Goal: Task Accomplishment & Management: Use online tool/utility

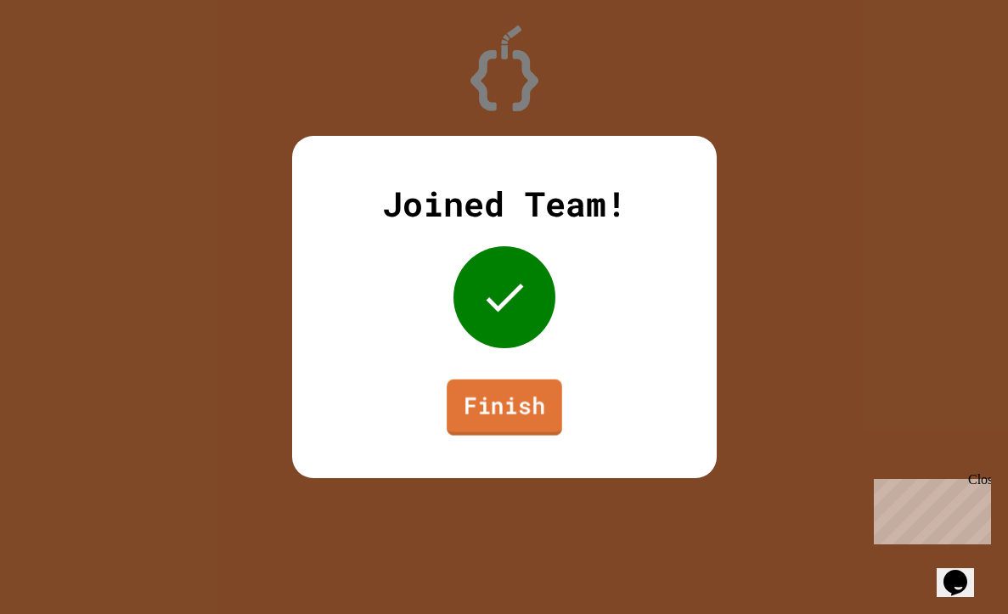
click at [515, 408] on link "Finish" at bounding box center [503, 407] width 115 height 56
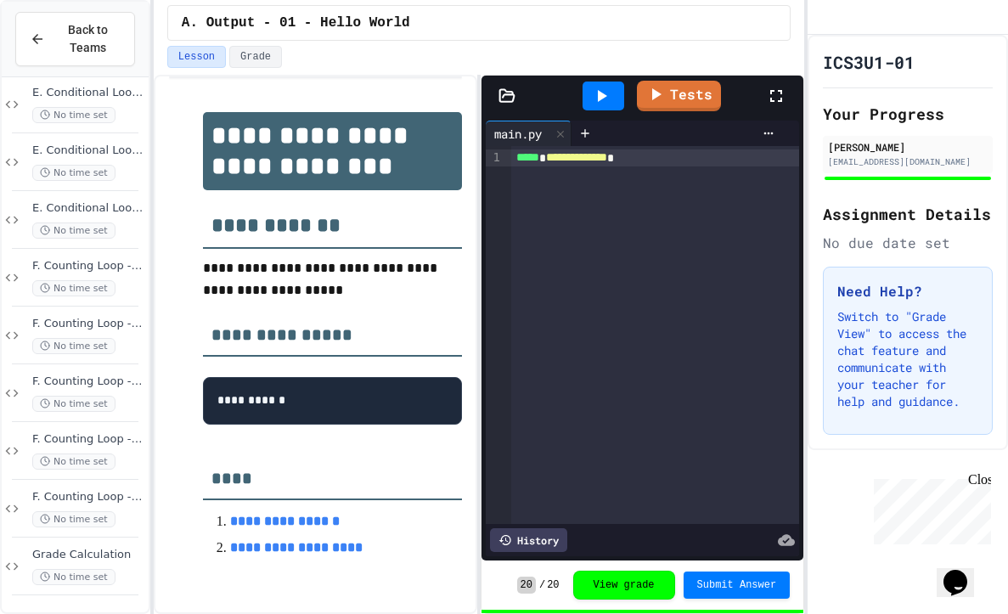
scroll to position [1058, 0]
click at [72, 427] on div "F. Counting Loop - 04 - Printing Patterns No time set" at bounding box center [75, 451] width 147 height 58
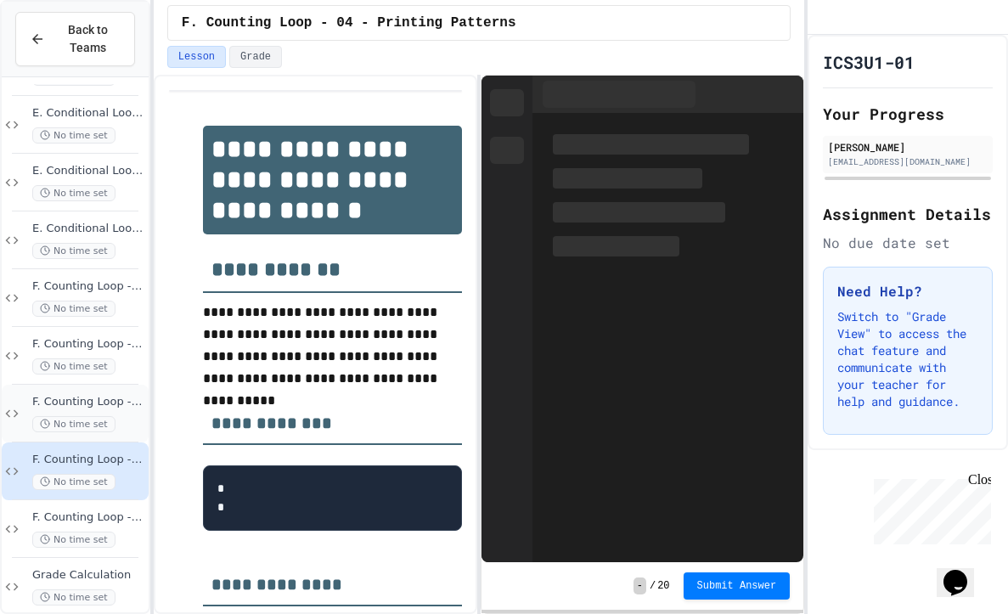
scroll to position [176, 0]
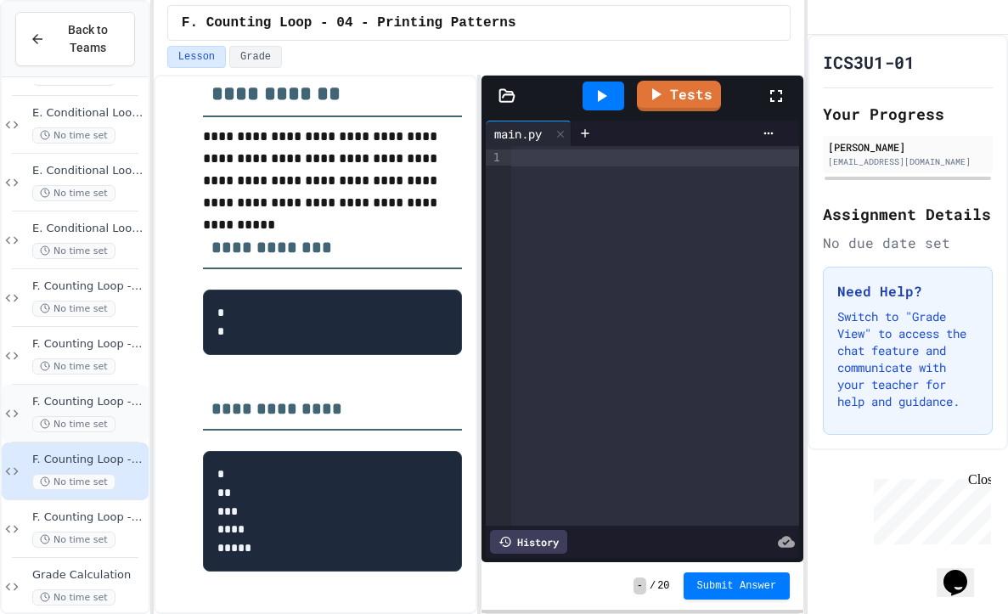
click at [104, 396] on span "F. Counting Loop - 03 - Count up by 4" at bounding box center [88, 402] width 113 height 14
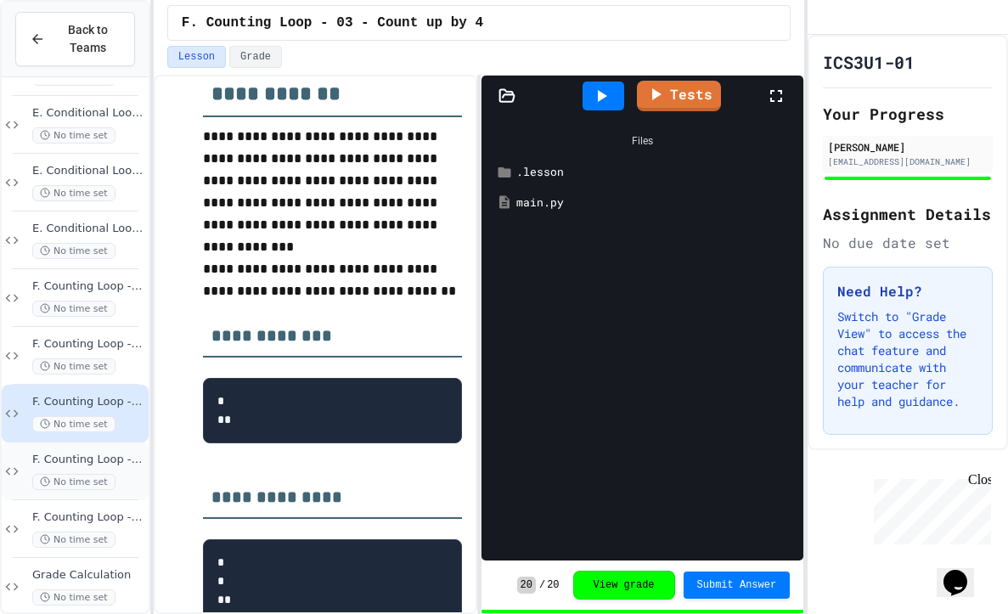
click at [117, 461] on span "F. Counting Loop - 04 - Printing Patterns" at bounding box center [88, 459] width 113 height 14
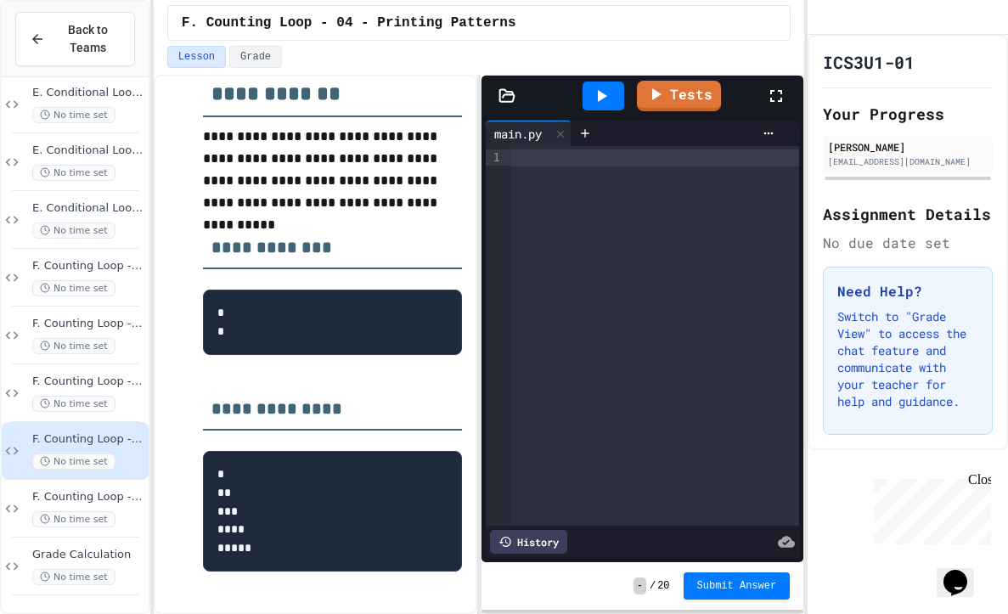
scroll to position [1058, 0]
click at [688, 199] on div at bounding box center [655, 335] width 288 height 379
click at [604, 160] on div at bounding box center [655, 157] width 288 height 17
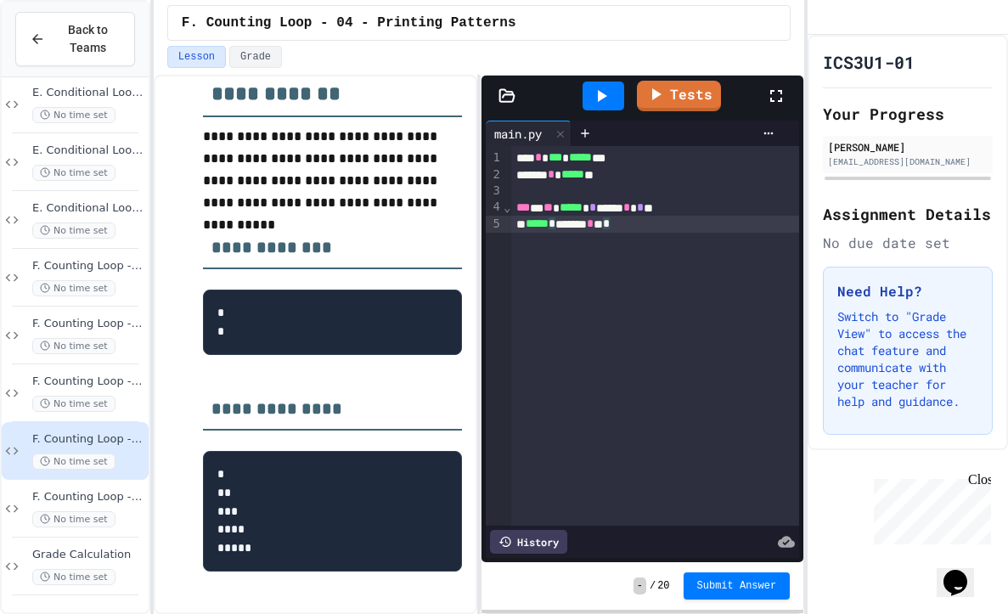
click at [599, 100] on icon at bounding box center [602, 96] width 9 height 12
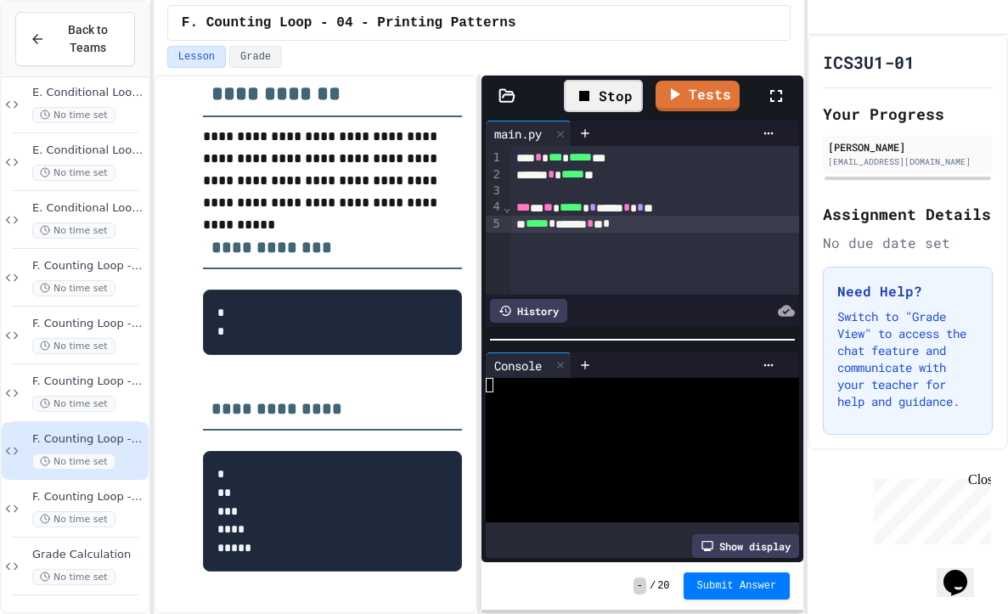
click at [583, 407] on div at bounding box center [635, 414] width 298 height 14
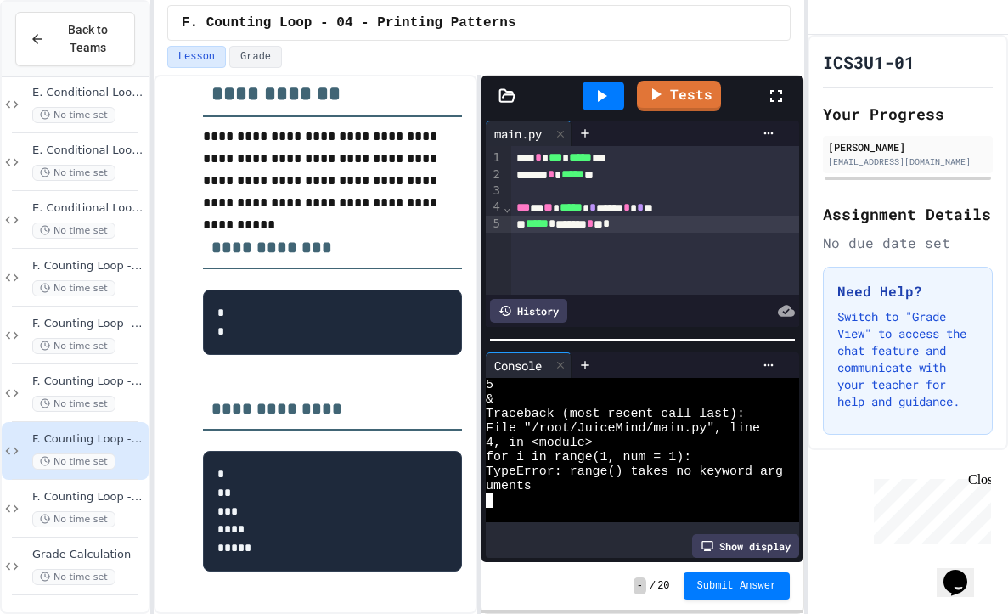
click at [683, 210] on div "*** * ** ***** * * ***** * * **" at bounding box center [655, 207] width 288 height 17
click at [601, 92] on icon at bounding box center [601, 96] width 20 height 20
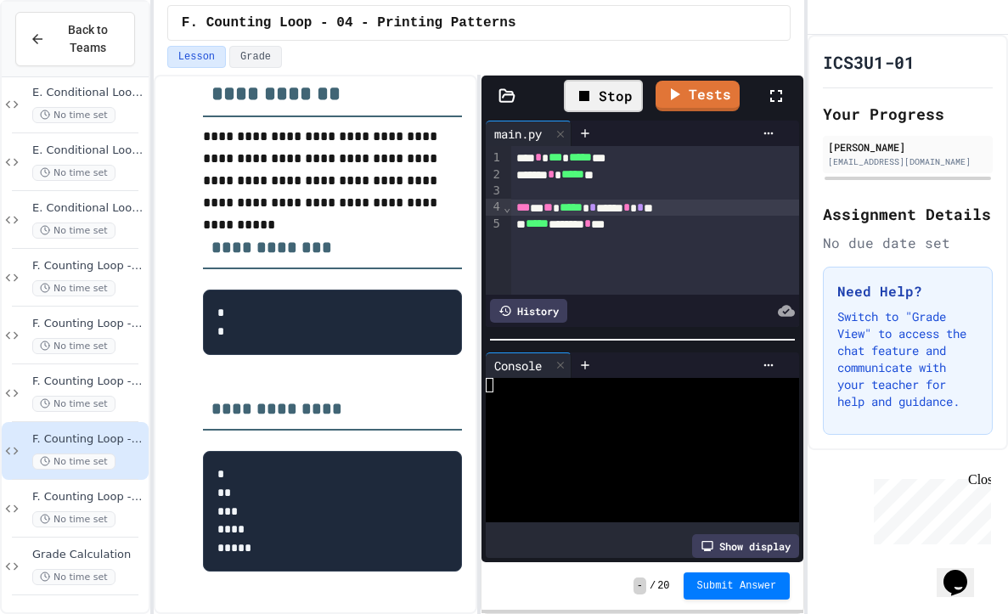
click at [576, 413] on div at bounding box center [635, 414] width 298 height 14
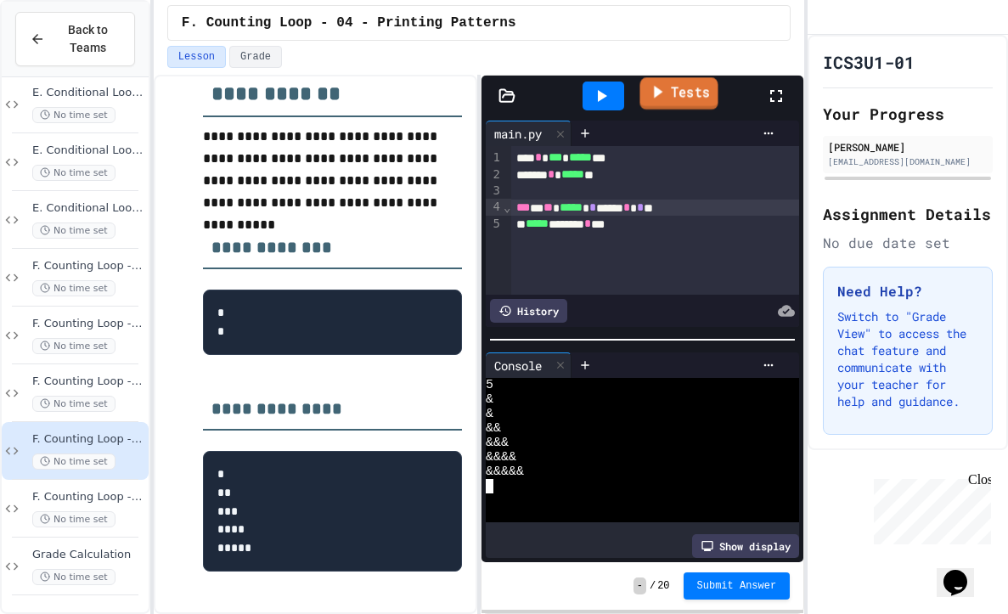
click at [699, 89] on link "Tests" at bounding box center [678, 93] width 78 height 32
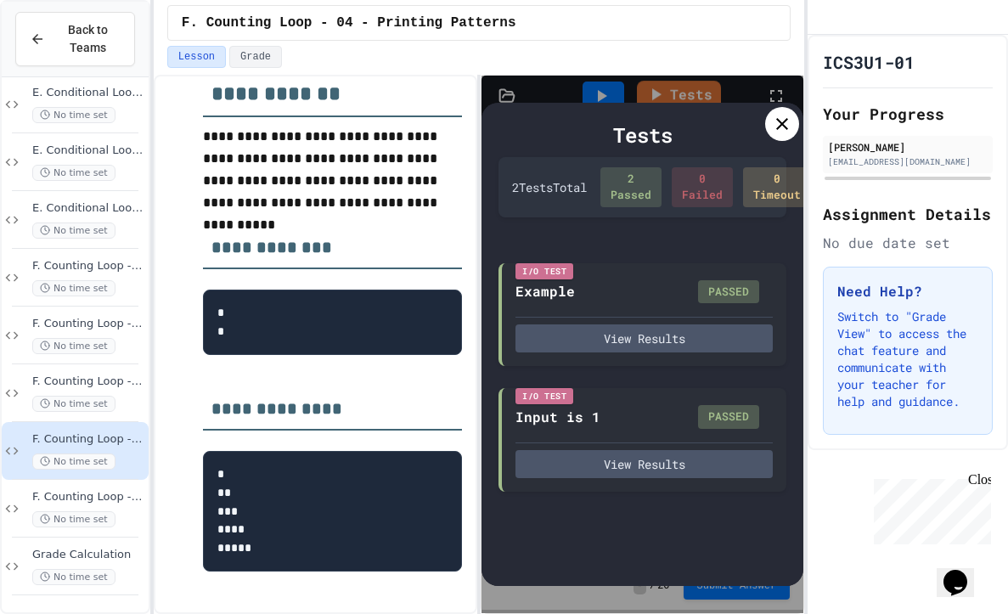
click at [784, 131] on icon at bounding box center [782, 124] width 20 height 20
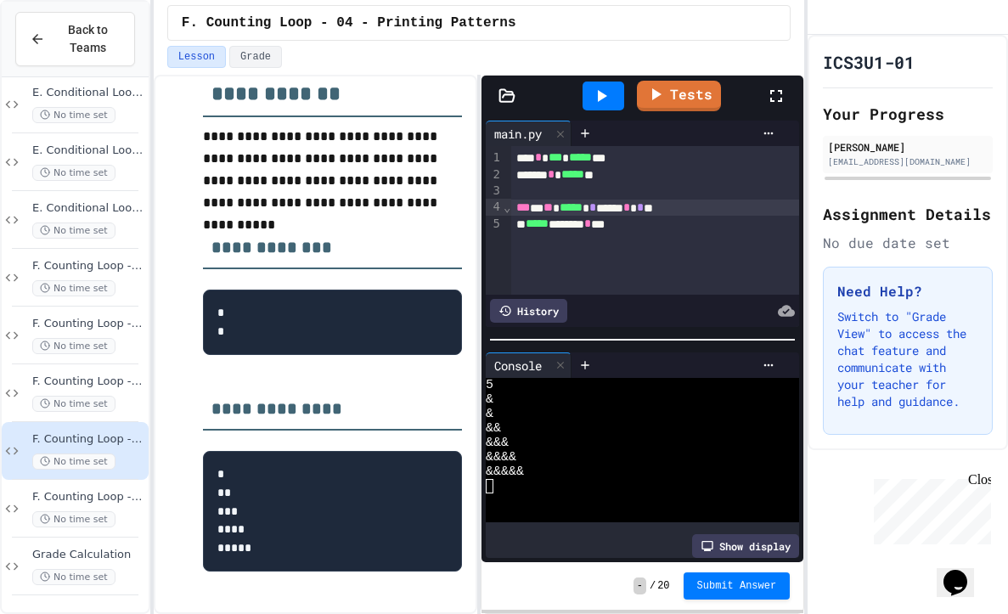
click at [596, 99] on icon at bounding box center [601, 96] width 20 height 20
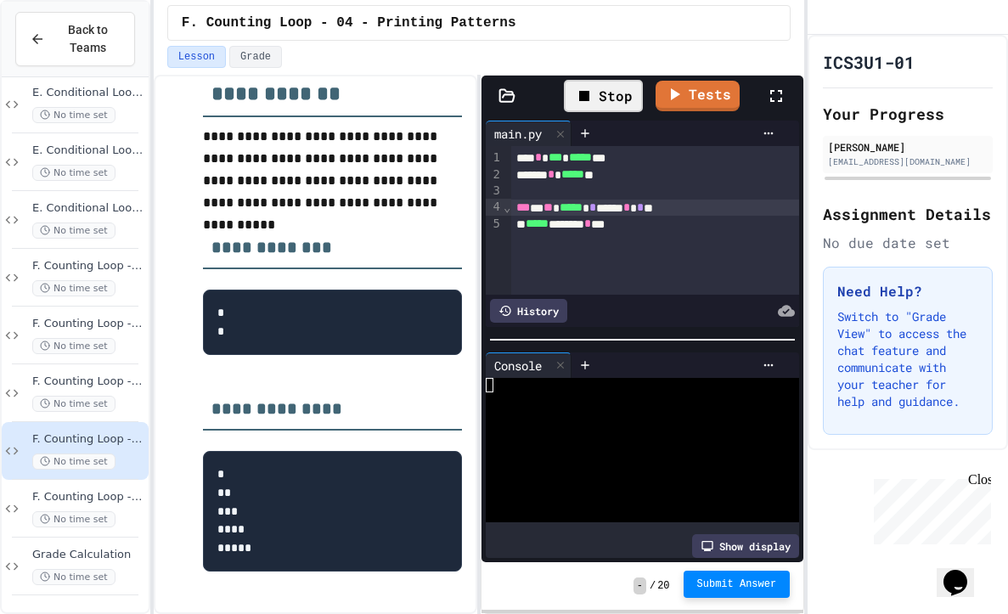
click at [750, 581] on span "Submit Answer" at bounding box center [737, 584] width 80 height 14
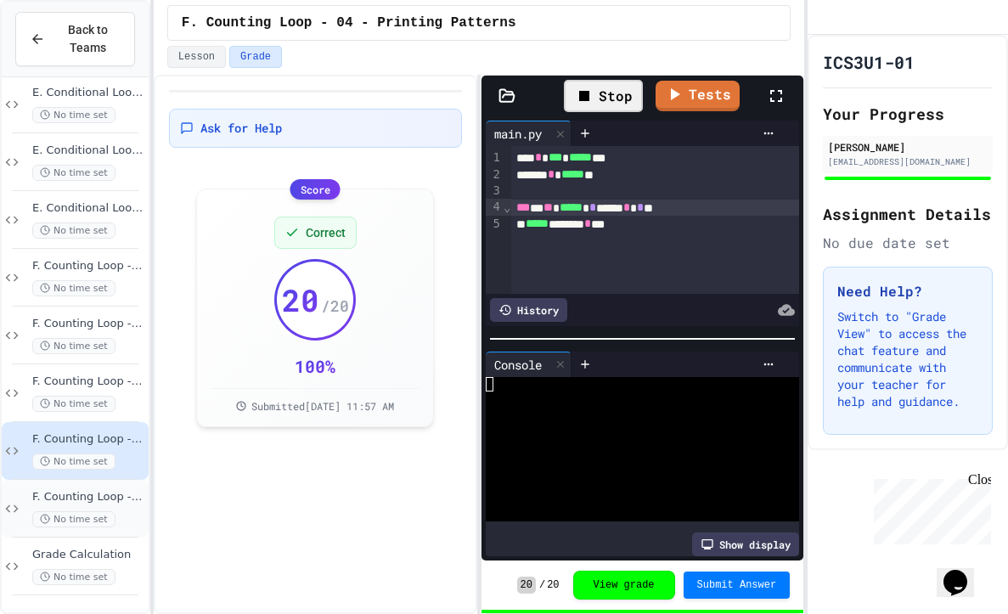
click at [96, 488] on div "F. Counting Loop - 05 - Timestable No time set" at bounding box center [75, 509] width 147 height 58
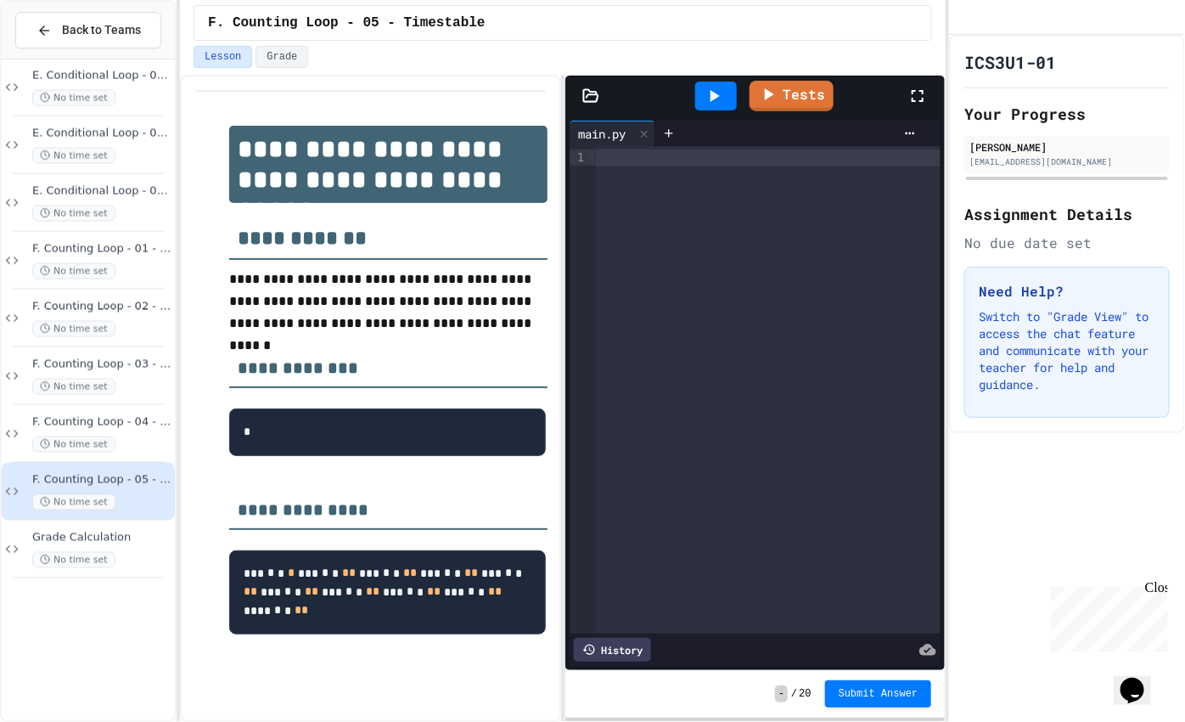
scroll to position [930, 0]
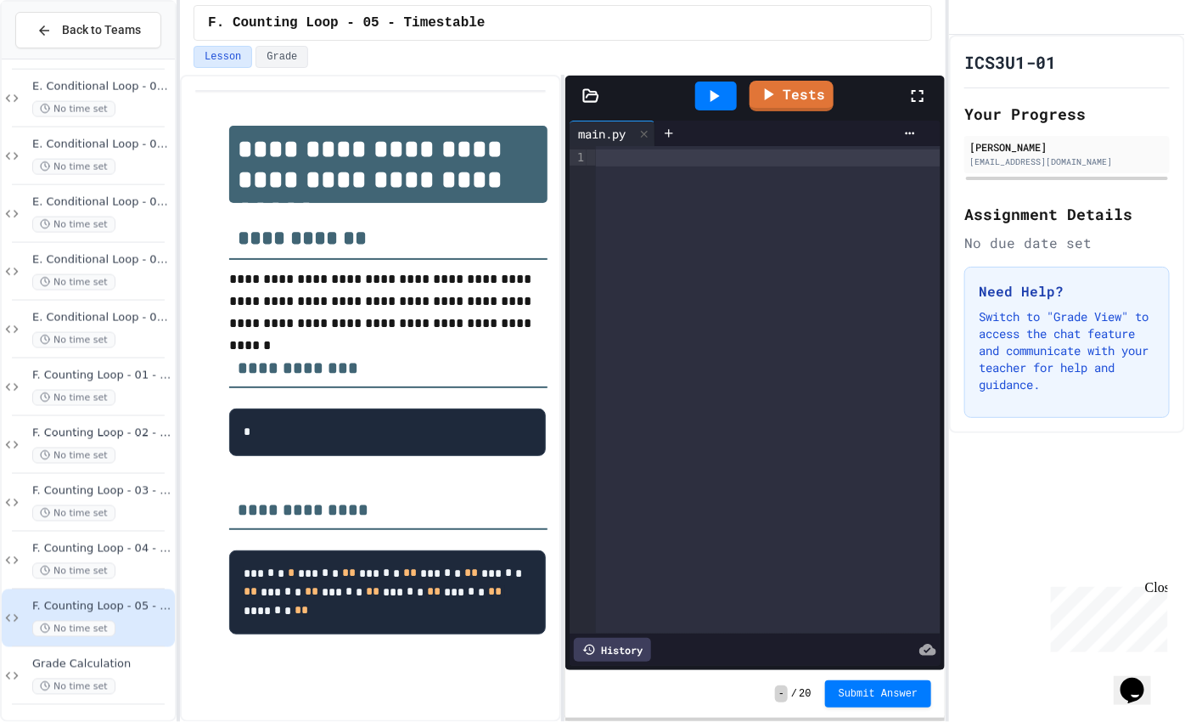
click at [827, 201] on div at bounding box center [768, 389] width 345 height 487
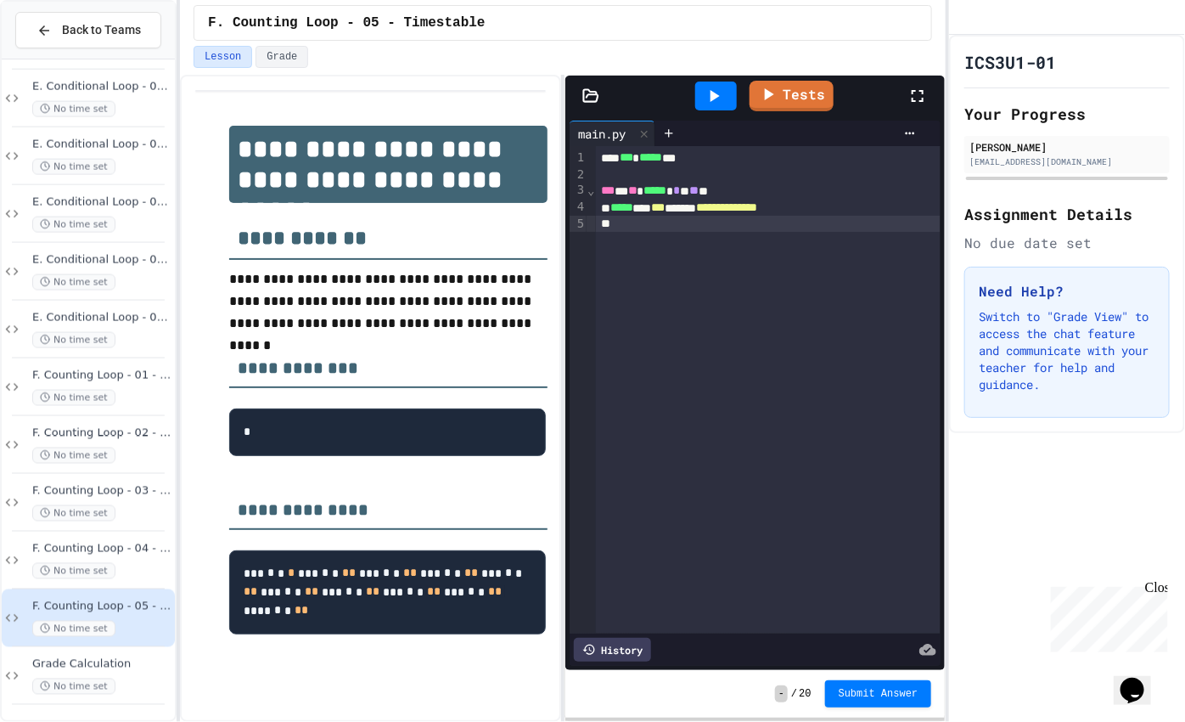
click at [715, 97] on icon at bounding box center [714, 96] width 9 height 12
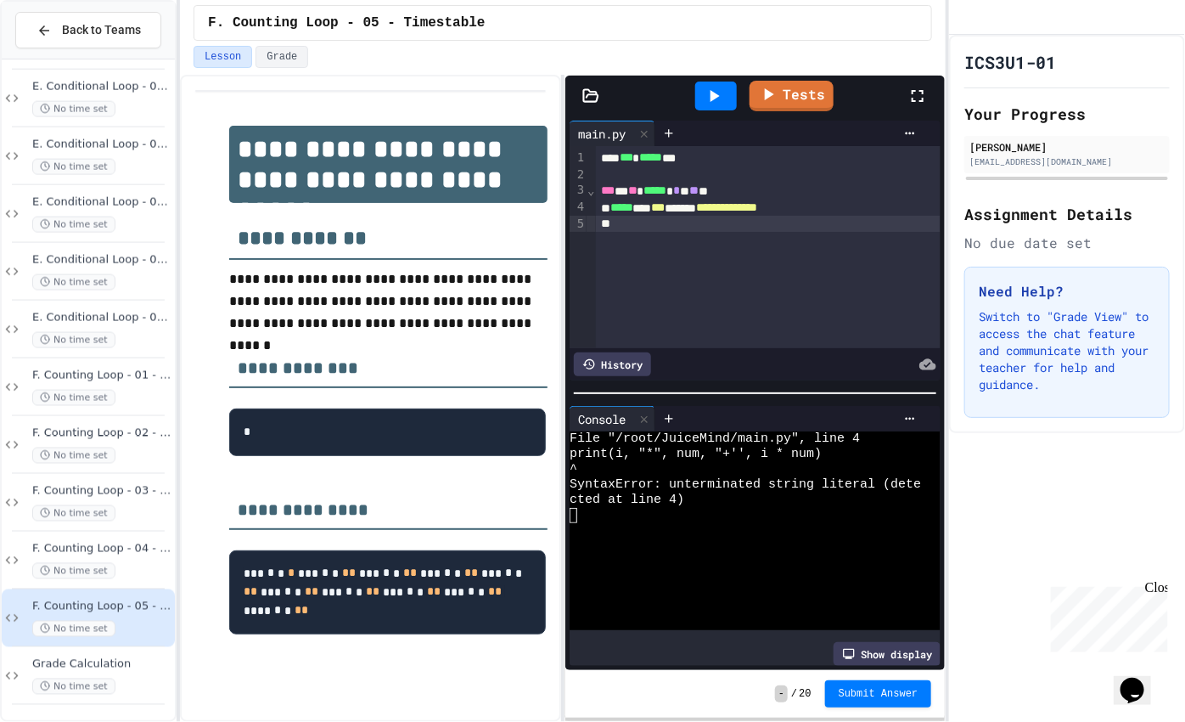
click at [828, 301] on div "**********" at bounding box center [768, 247] width 345 height 202
click at [758, 207] on span "**********" at bounding box center [727, 207] width 61 height 12
click at [714, 97] on icon at bounding box center [714, 96] width 9 height 12
click at [819, 93] on link "Tests" at bounding box center [791, 94] width 83 height 32
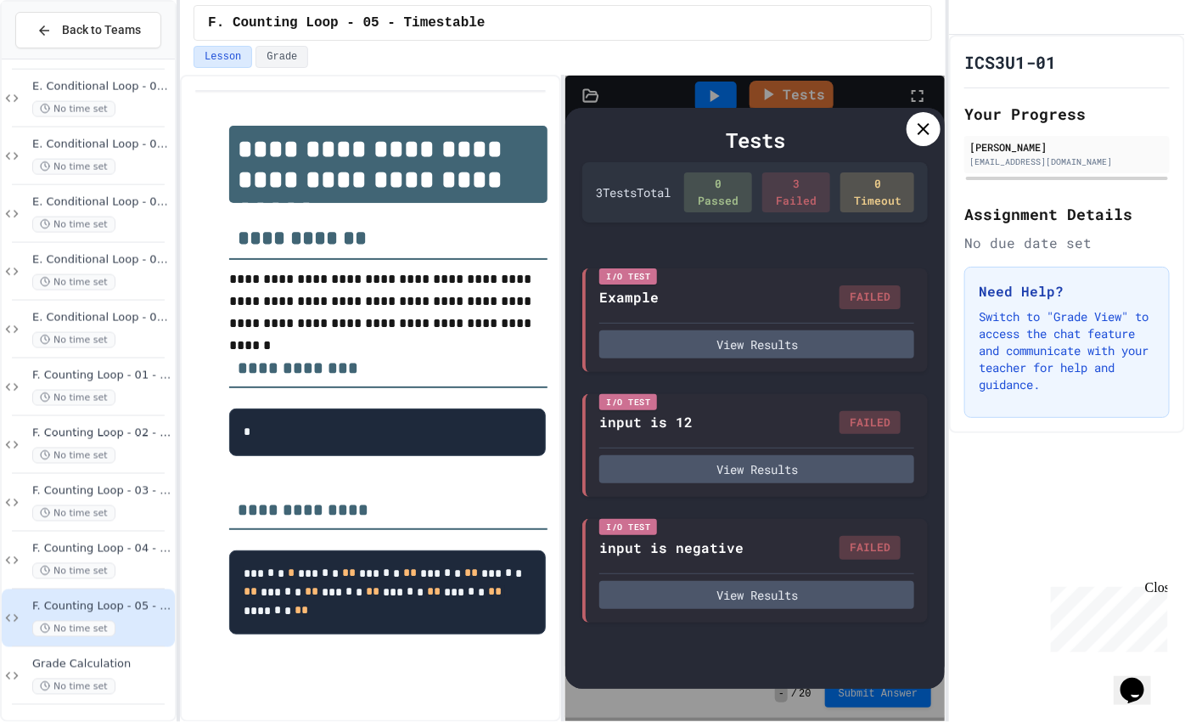
click at [921, 137] on icon at bounding box center [923, 129] width 20 height 20
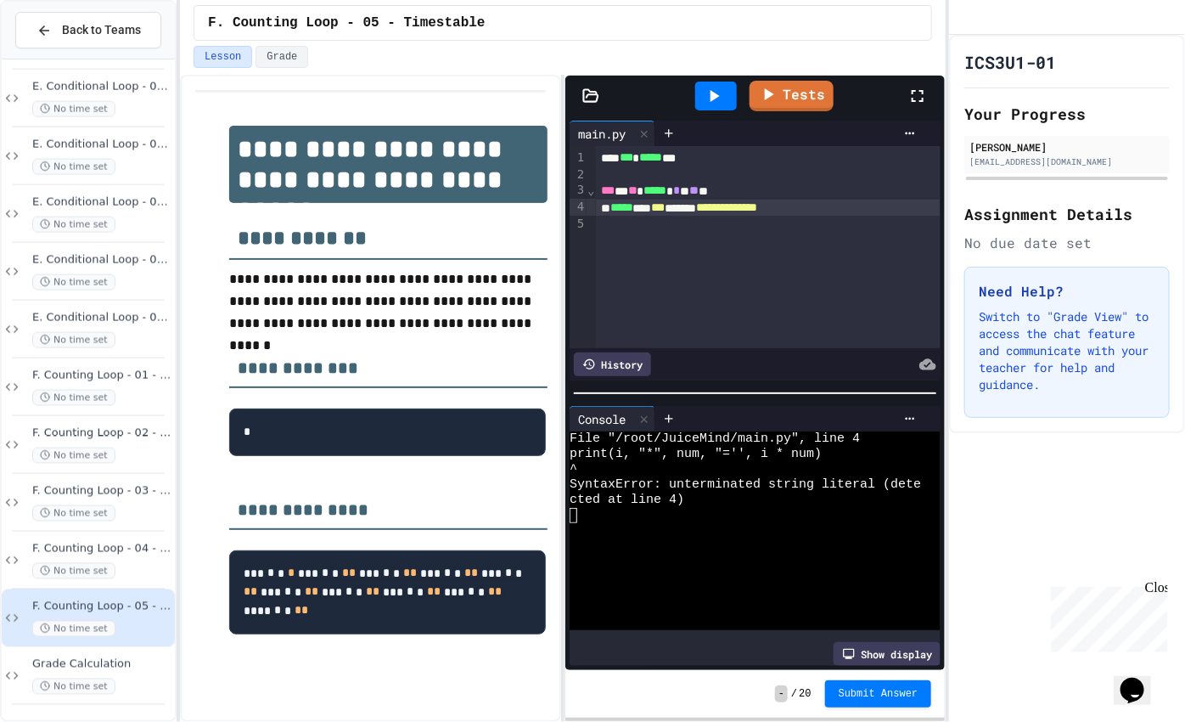
click at [758, 205] on span "**********" at bounding box center [727, 207] width 61 height 12
click at [783, 100] on link "Tests" at bounding box center [791, 94] width 83 height 32
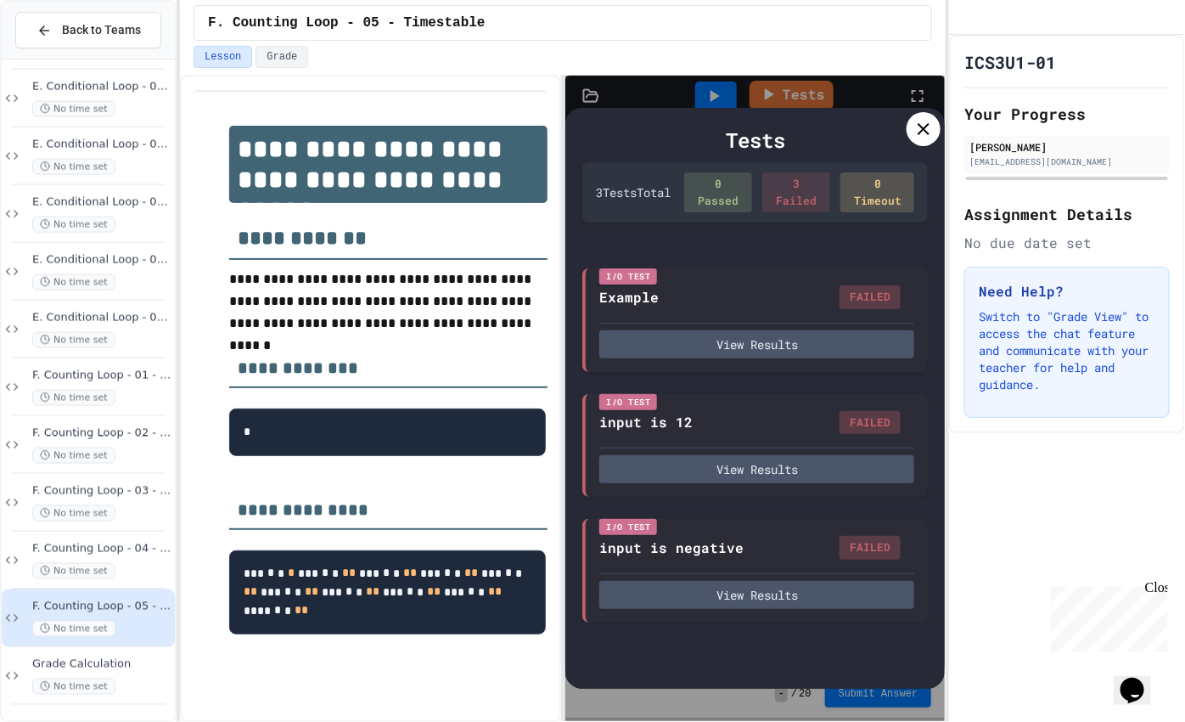
click at [913, 132] on icon at bounding box center [923, 129] width 20 height 20
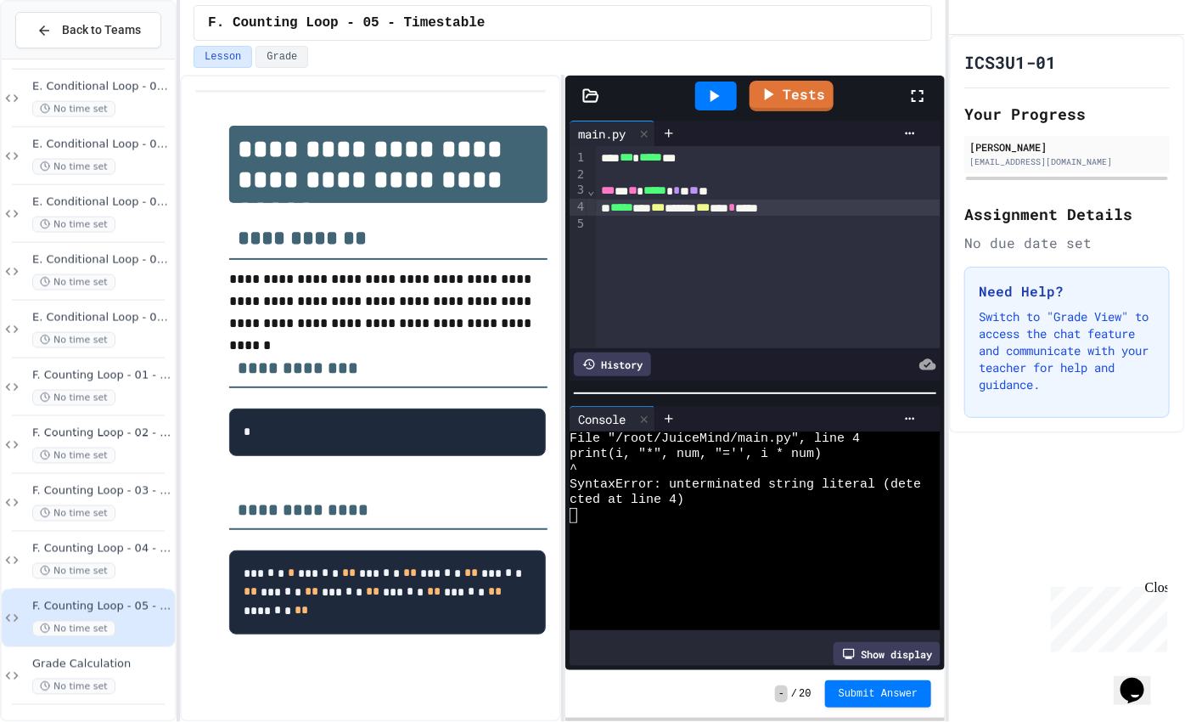
click at [704, 88] on icon at bounding box center [714, 96] width 20 height 20
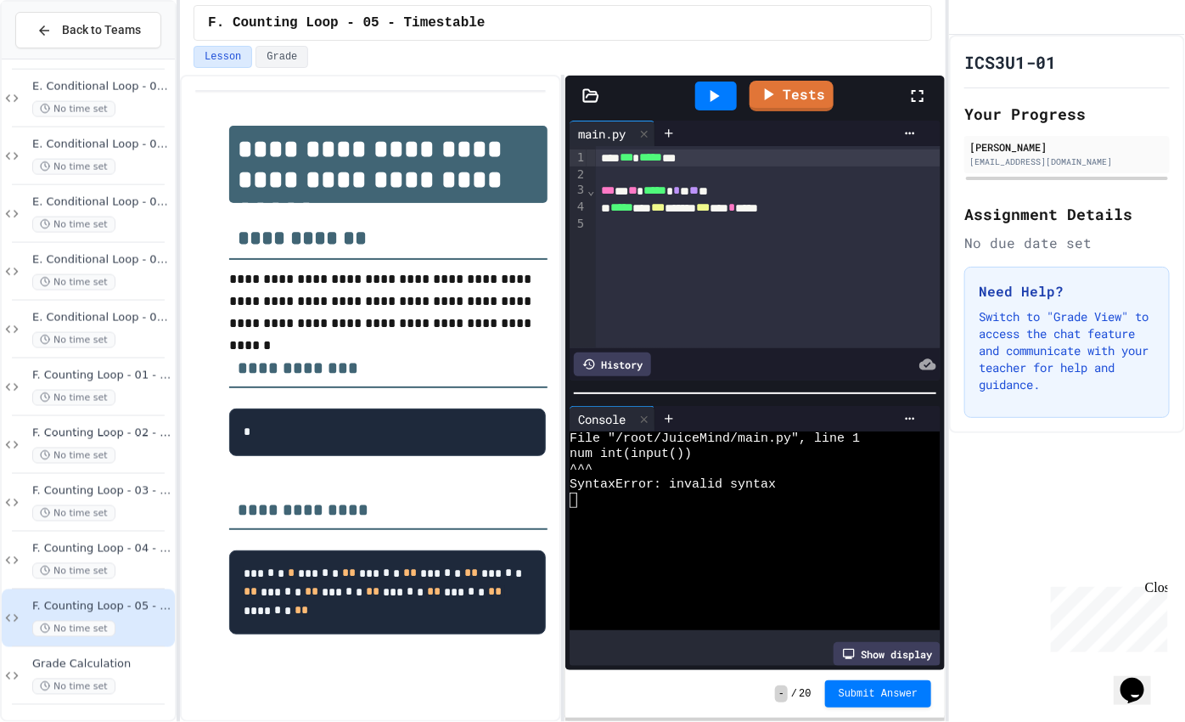
click at [626, 155] on div "*** *** * ***** ***" at bounding box center [768, 157] width 345 height 17
click at [816, 81] on link "Tests" at bounding box center [791, 94] width 85 height 32
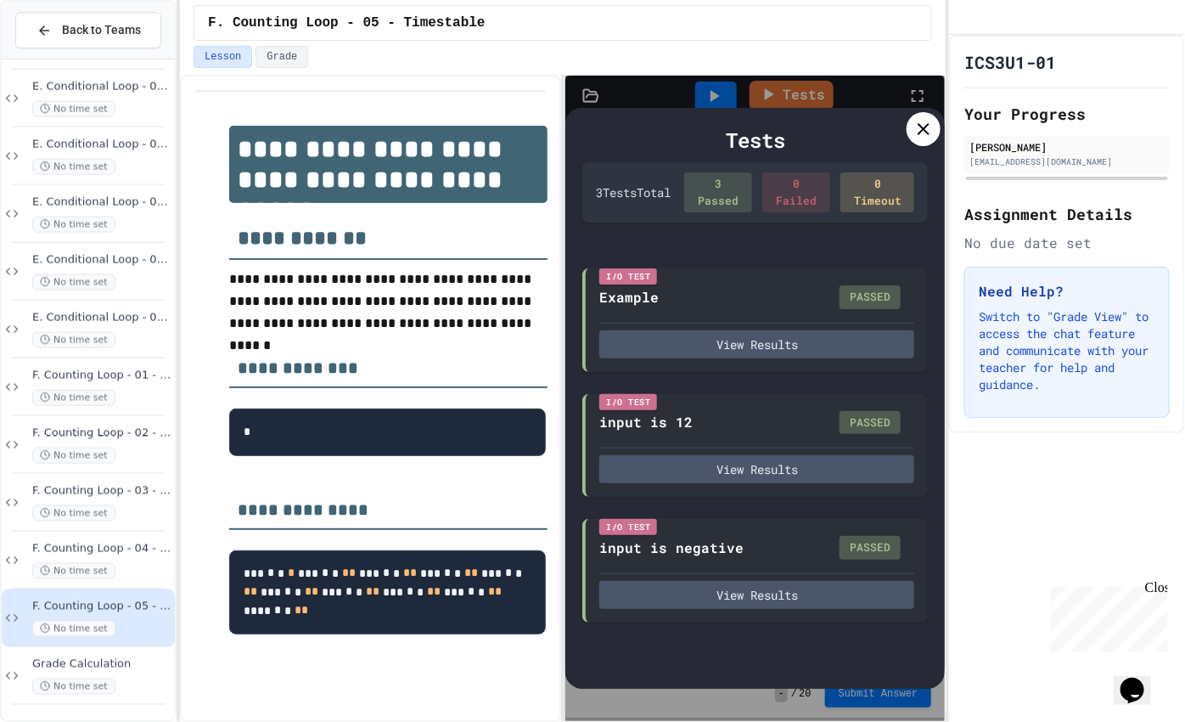
click at [924, 126] on icon at bounding box center [923, 129] width 20 height 20
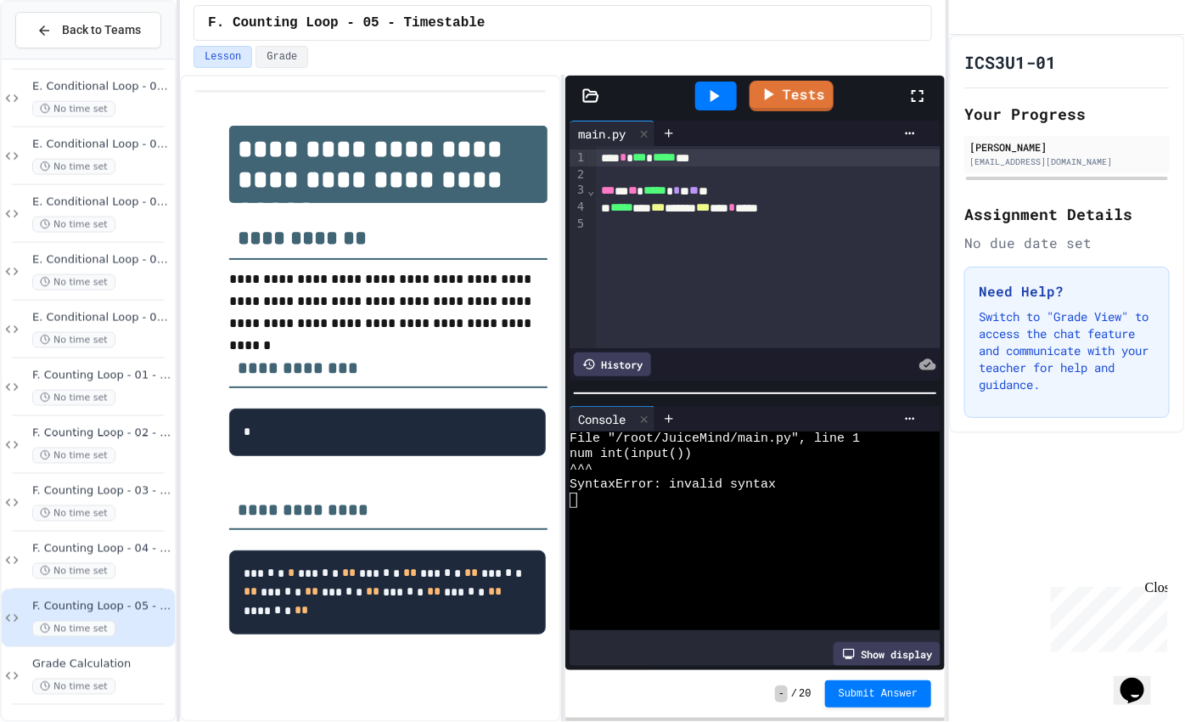
click at [705, 88] on icon at bounding box center [714, 96] width 20 height 20
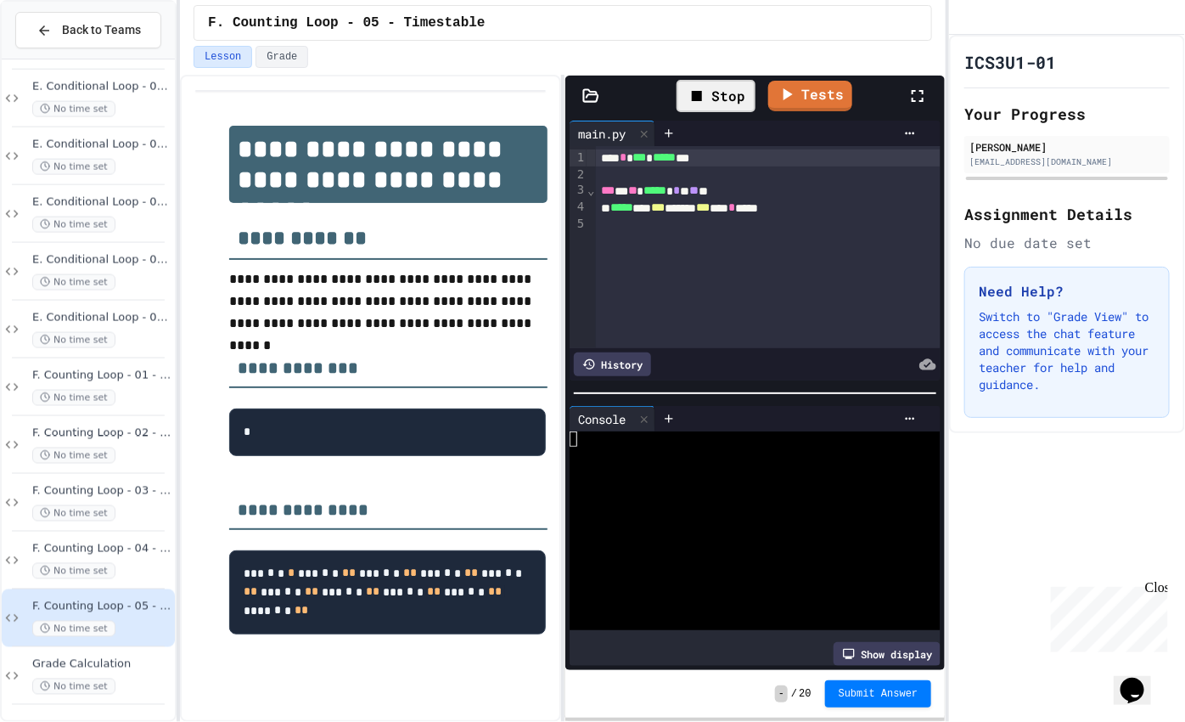
click at [733, 492] on div at bounding box center [745, 499] width 351 height 15
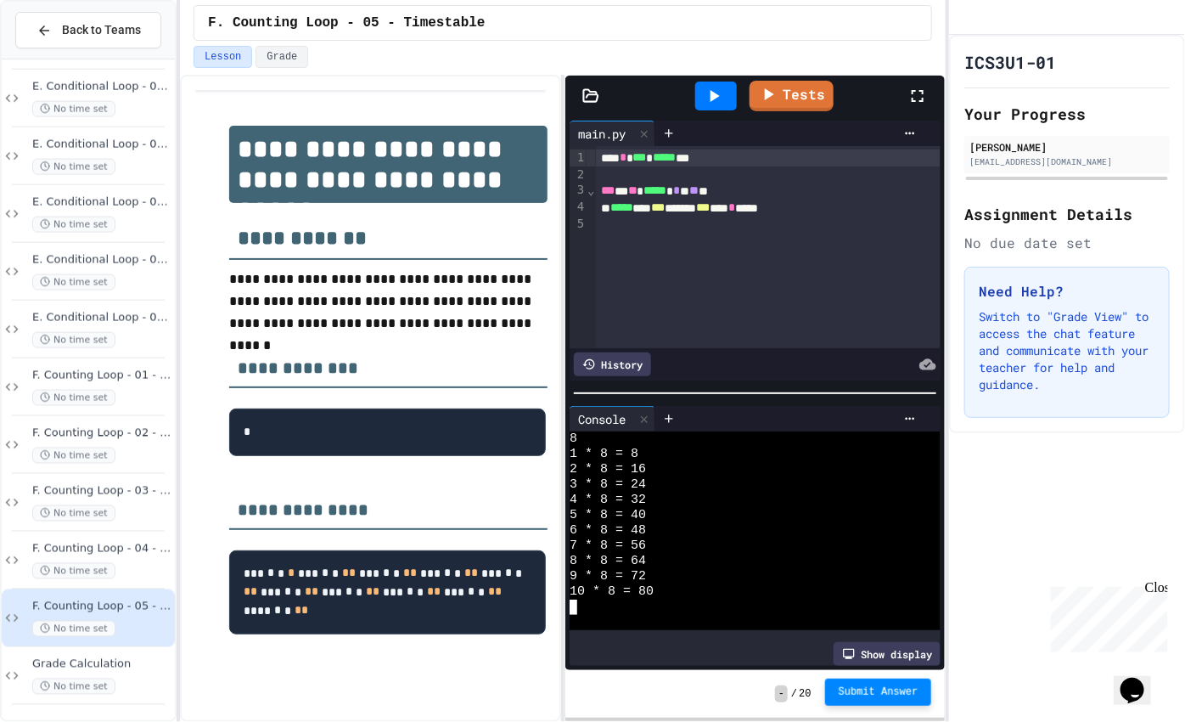
click at [904, 613] on span "Submit Answer" at bounding box center [879, 692] width 80 height 14
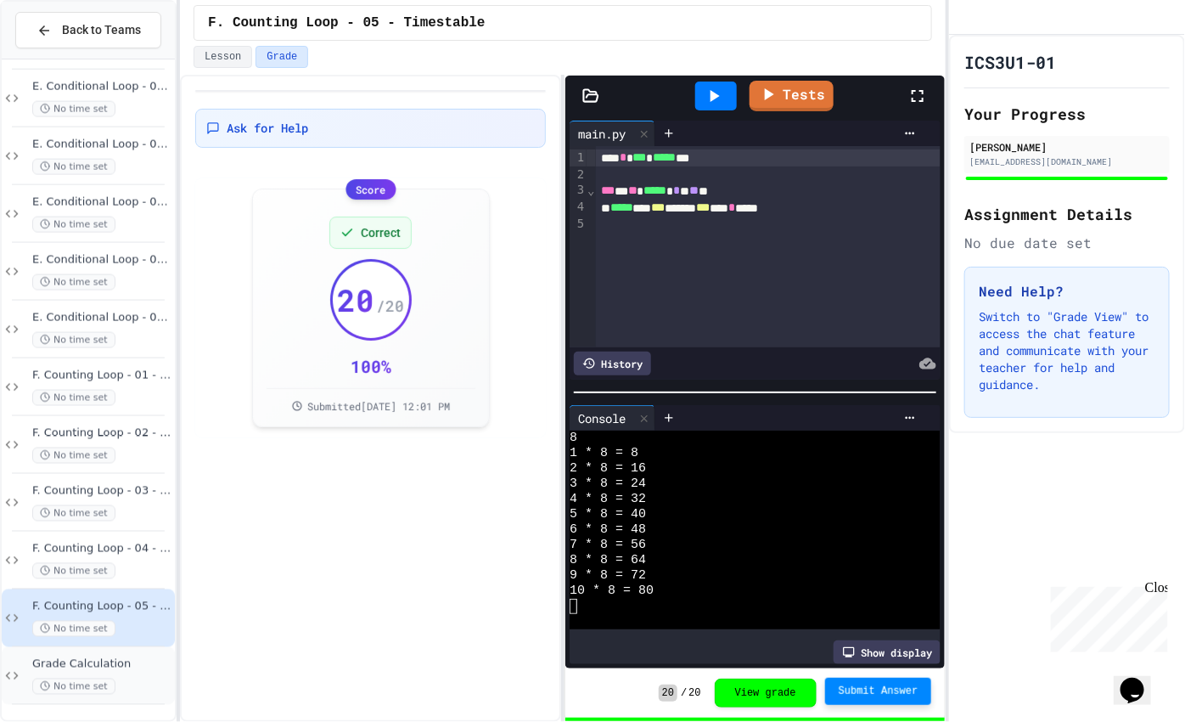
click at [135, 613] on span "Grade Calculation" at bounding box center [101, 664] width 139 height 14
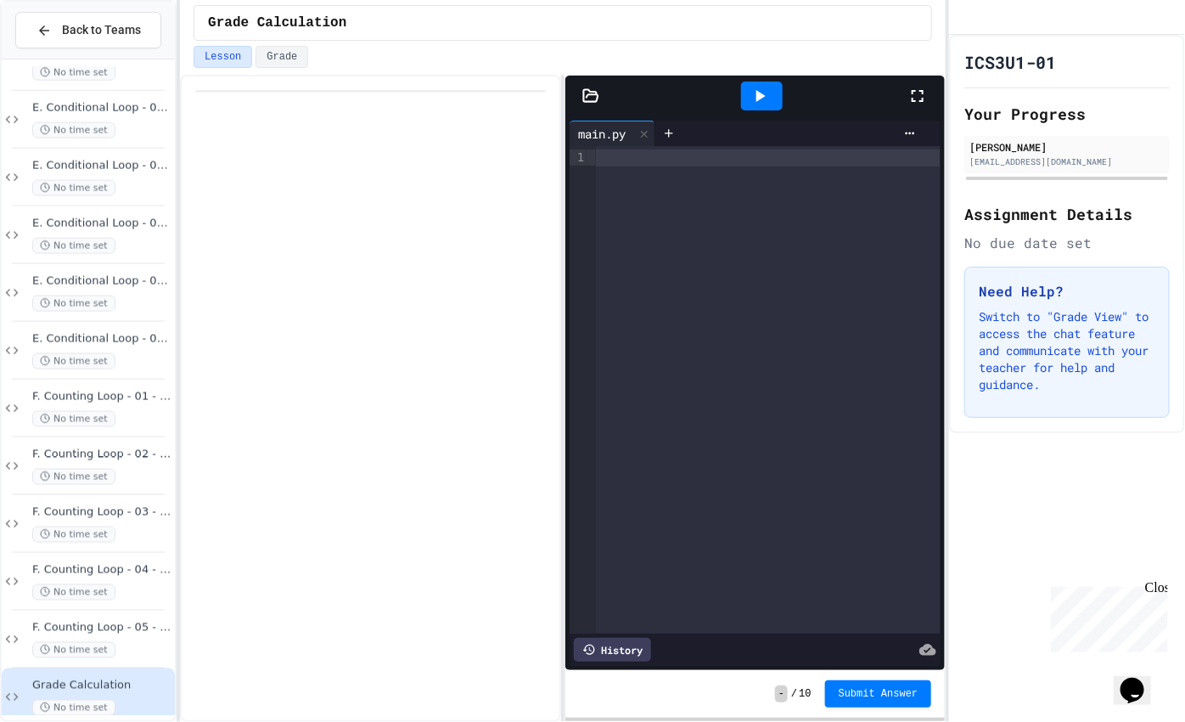
click at [776, 256] on div at bounding box center [768, 389] width 345 height 487
drag, startPoint x: 863, startPoint y: 299, endPoint x: 379, endPoint y: 26, distance: 555.3
click at [379, 26] on div "**********" at bounding box center [563, 361] width 766 height 722
